Goal: Information Seeking & Learning: Find specific fact

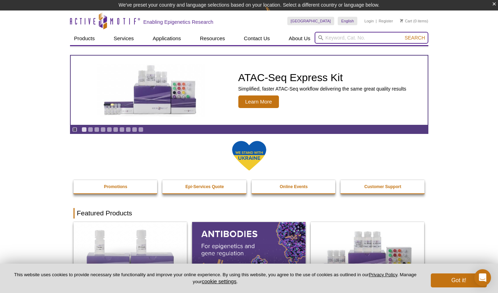
click at [346, 38] on input "search" at bounding box center [371, 38] width 114 height 12
paste input "39133"
type input "39133"
click at [402, 35] on button "Search" at bounding box center [414, 38] width 24 height 6
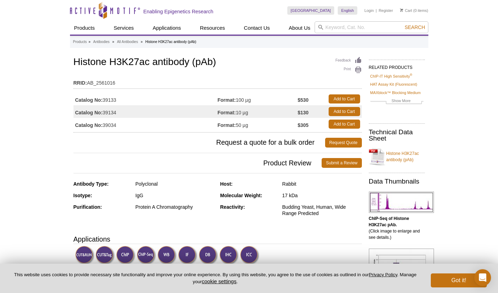
drag, startPoint x: 122, startPoint y: 127, endPoint x: 105, endPoint y: 126, distance: 16.8
click at [105, 126] on td "Catalog No: 39034" at bounding box center [145, 124] width 144 height 13
copy td "39034"
drag, startPoint x: 310, startPoint y: 124, endPoint x: 294, endPoint y: 124, distance: 15.4
click at [294, 124] on tr "Catalog No: 39034 Format: 50 µg $305 Add to Cart" at bounding box center [217, 124] width 288 height 13
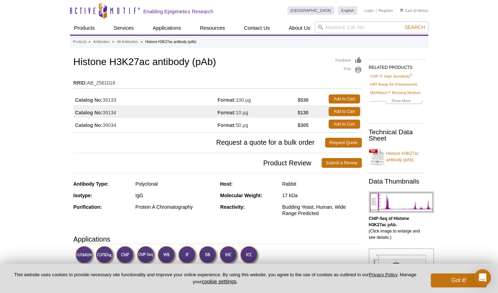
copy tr "50 µg $305"
